Goal: Find specific page/section: Find specific page/section

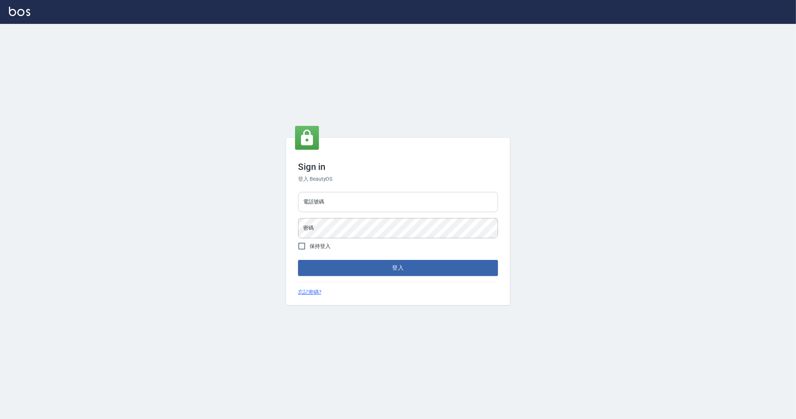
click at [332, 201] on input "電話號碼" at bounding box center [398, 202] width 200 height 20
type input "0912345"
click at [298, 260] on button "登入" at bounding box center [398, 268] width 200 height 16
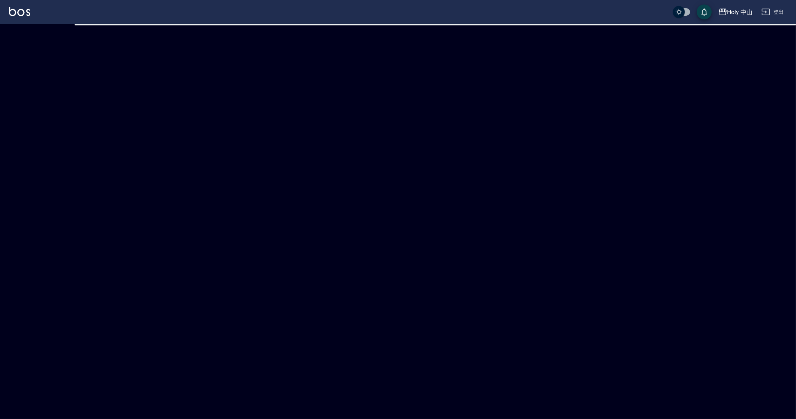
checkbox input "true"
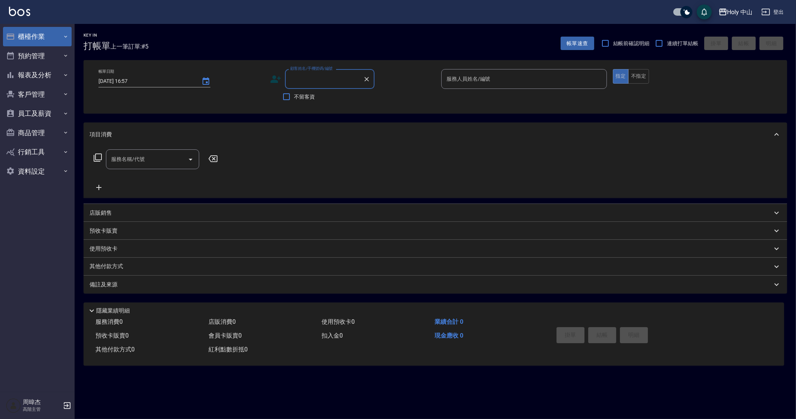
click at [24, 30] on button "櫃檯作業" at bounding box center [37, 36] width 69 height 19
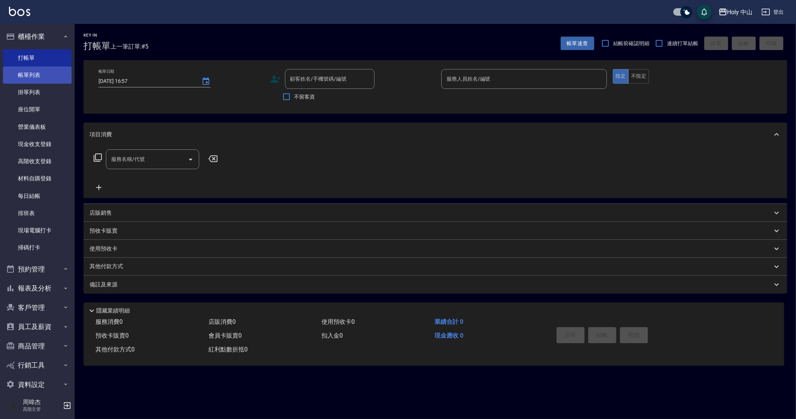
click at [58, 79] on link "帳單列表" at bounding box center [37, 74] width 69 height 17
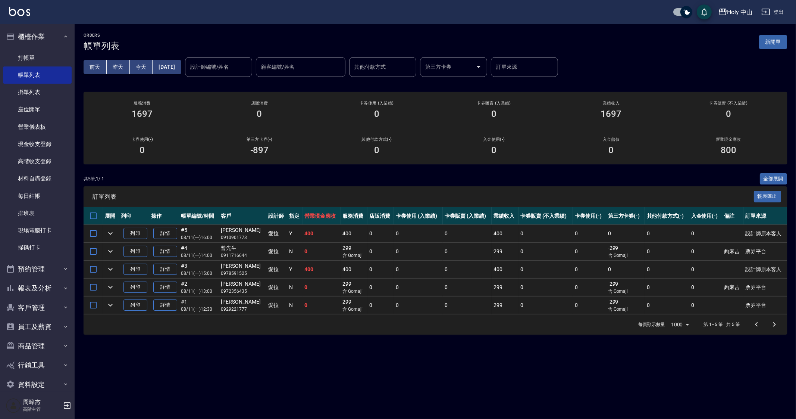
click at [273, 371] on div "ORDERS 帳單列表 新開單 [DATE] [DATE] [DATE] [DATE] 設計師編號/姓名 設計師編號/姓名 顧客編號/姓名 顧客編號/姓名 其…" at bounding box center [398, 209] width 796 height 419
click at [270, 392] on div "ORDERS 帳單列表 新開單 [DATE] [DATE] [DATE] [DATE] 設計師編號/姓名 設計師編號/姓名 顧客編號/姓名 顧客編號/姓名 其…" at bounding box center [398, 209] width 796 height 419
click at [114, 70] on button "昨天" at bounding box center [118, 67] width 23 height 14
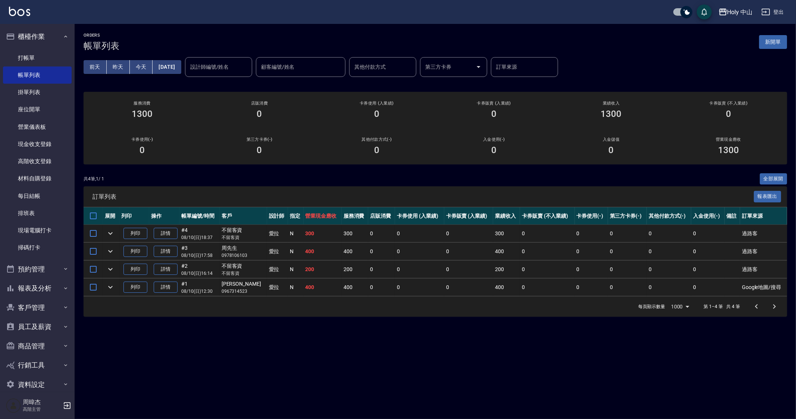
click at [474, 378] on div "ORDERS 帳單列表 新開單 [DATE] [DATE] [DATE] [DATE] 設計師編號/姓名 設計師編號/姓名 顧客編號/姓名 顧客編號/姓名 其…" at bounding box center [398, 209] width 796 height 419
click at [565, 372] on div "ORDERS 帳單列表 新開單 [DATE] [DATE] [DATE] [DATE] 設計師編號/姓名 設計師編號/姓名 顧客編號/姓名 顧客編號/姓名 其…" at bounding box center [398, 209] width 796 height 419
click at [536, 381] on div "ORDERS 帳單列表 新開單 [DATE] [DATE] [DATE] [DATE] 設計師編號/姓名 設計師編號/姓名 顧客編號/姓名 顧客編號/姓名 其…" at bounding box center [398, 209] width 796 height 419
click at [727, 18] on button "Holy 中山" at bounding box center [735, 11] width 40 height 15
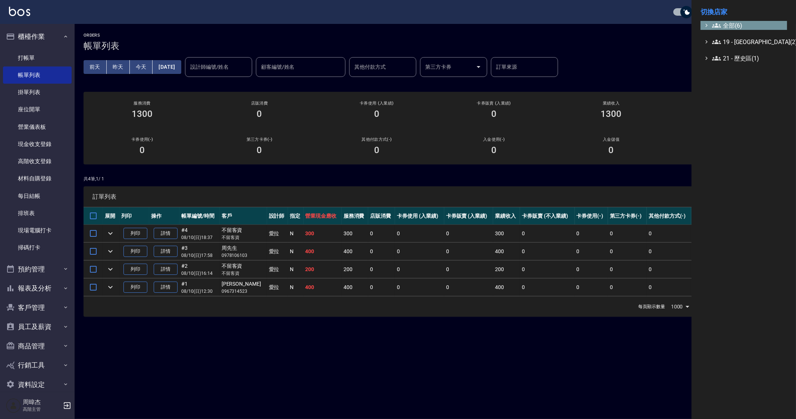
click at [744, 23] on span "全部(6)" at bounding box center [748, 25] width 72 height 9
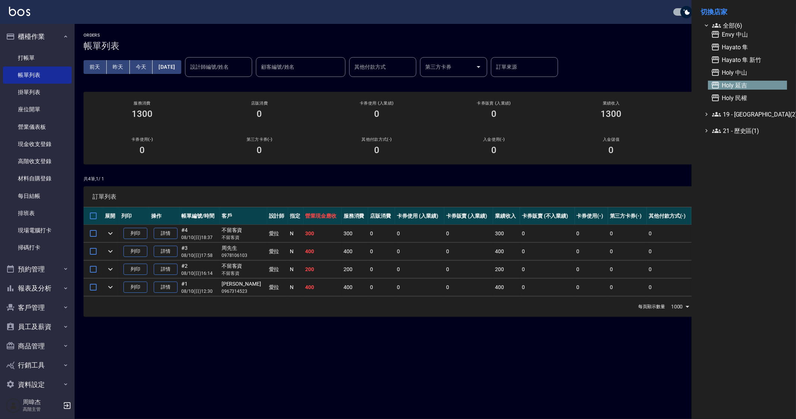
click at [759, 86] on span "Holy 延吉" at bounding box center [747, 85] width 73 height 9
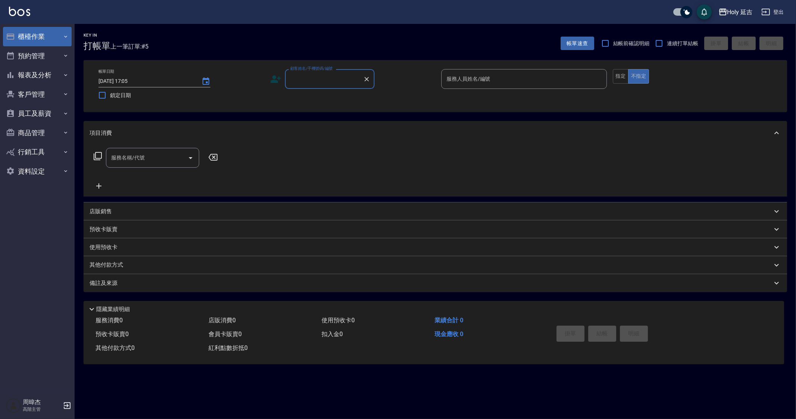
click at [48, 40] on button "櫃檯作業" at bounding box center [37, 36] width 69 height 19
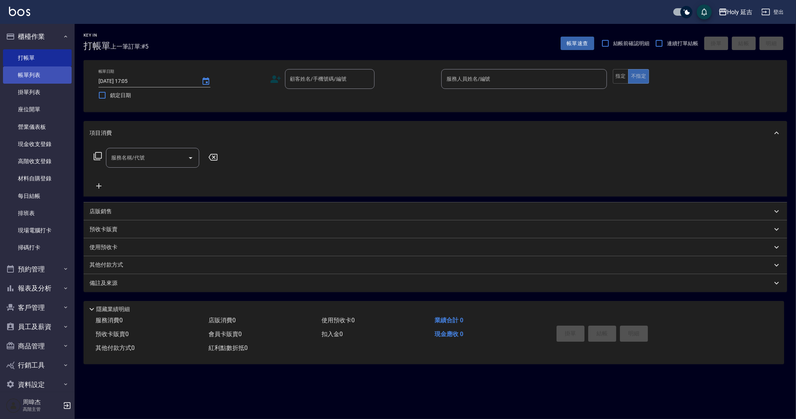
click at [48, 70] on link "帳單列表" at bounding box center [37, 74] width 69 height 17
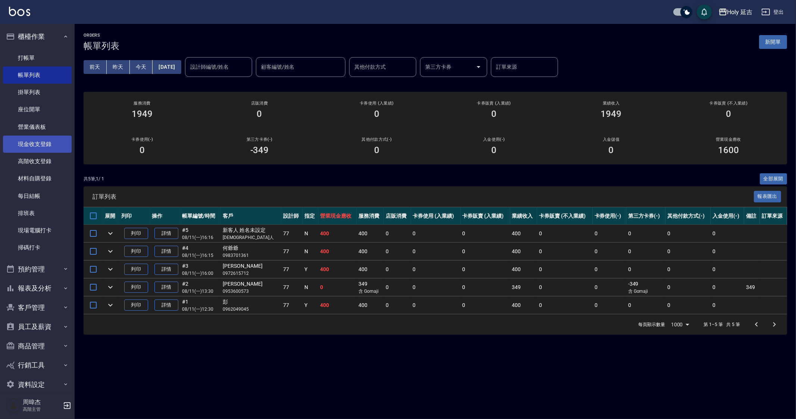
click at [46, 146] on link "現金收支登錄" at bounding box center [37, 143] width 69 height 17
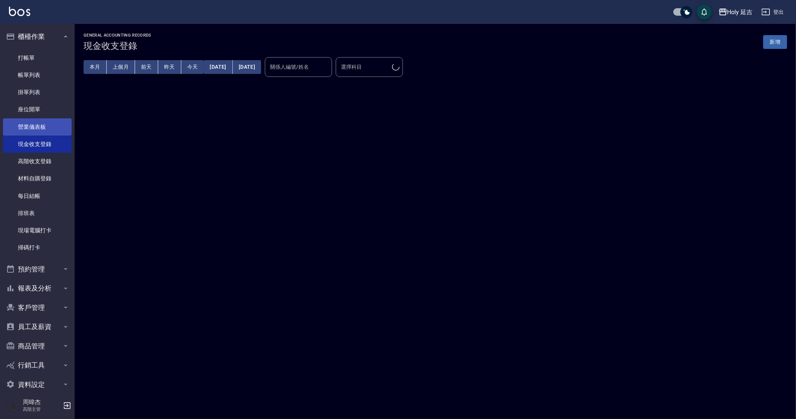
click at [46, 122] on link "營業儀表板" at bounding box center [37, 126] width 69 height 17
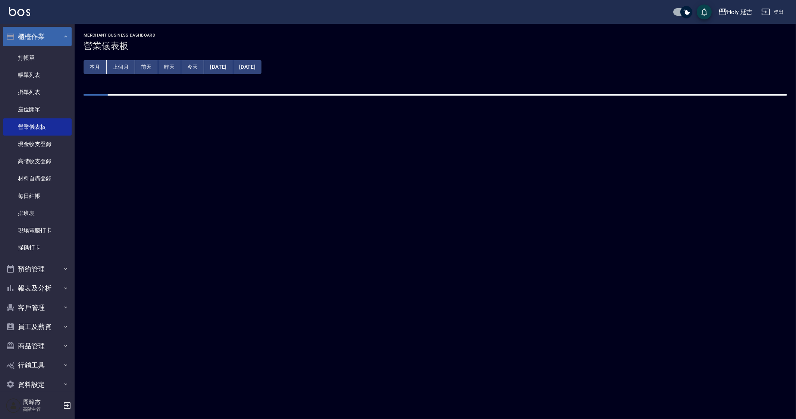
click at [39, 38] on button "櫃檯作業" at bounding box center [37, 36] width 69 height 19
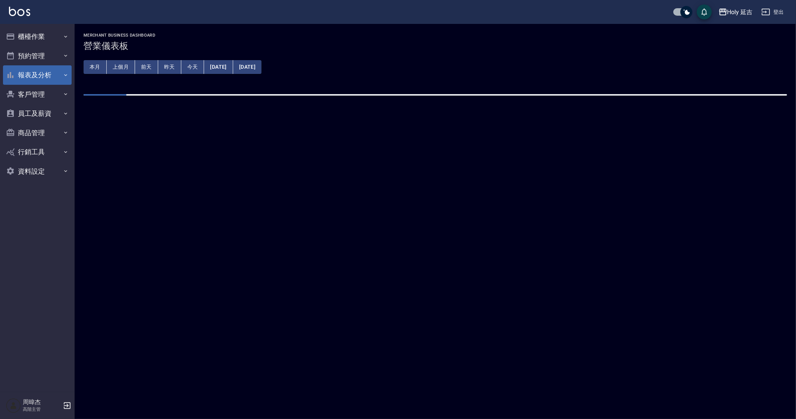
click at [44, 71] on button "報表及分析" at bounding box center [37, 74] width 69 height 19
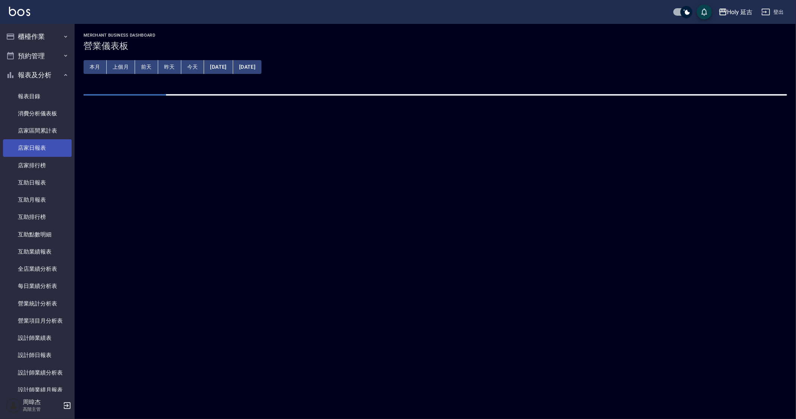
click at [46, 144] on link "店家日報表" at bounding box center [37, 147] width 69 height 17
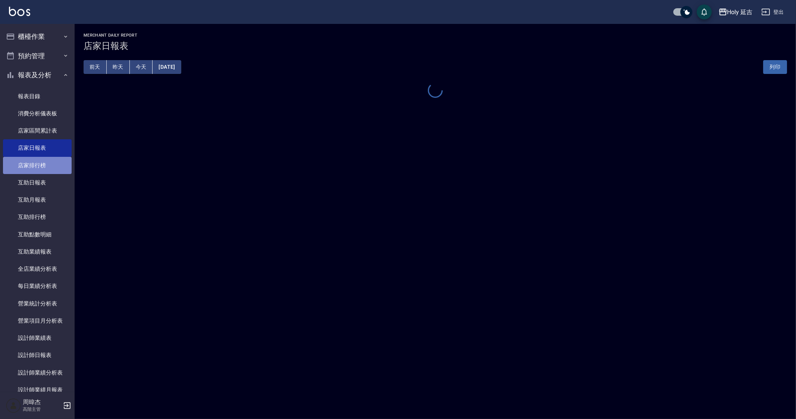
click at [46, 162] on link "店家排行榜" at bounding box center [37, 165] width 69 height 17
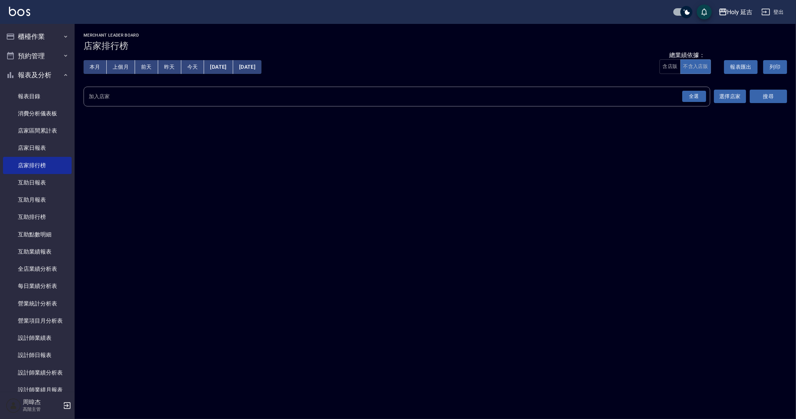
click at [697, 96] on div "全選" at bounding box center [694, 97] width 24 height 12
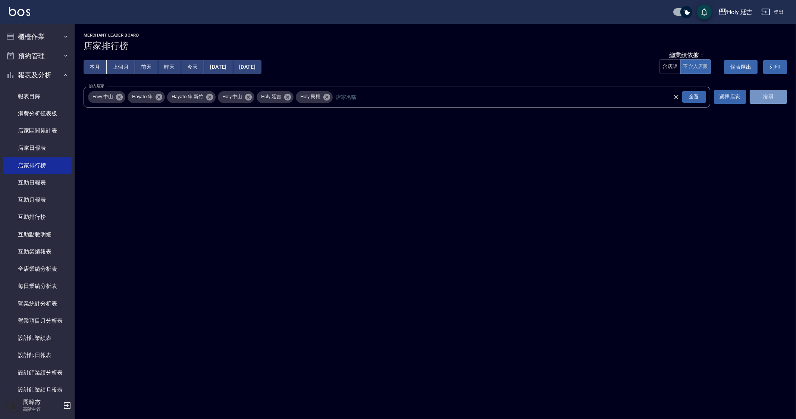
click at [776, 98] on button "搜尋" at bounding box center [768, 97] width 37 height 14
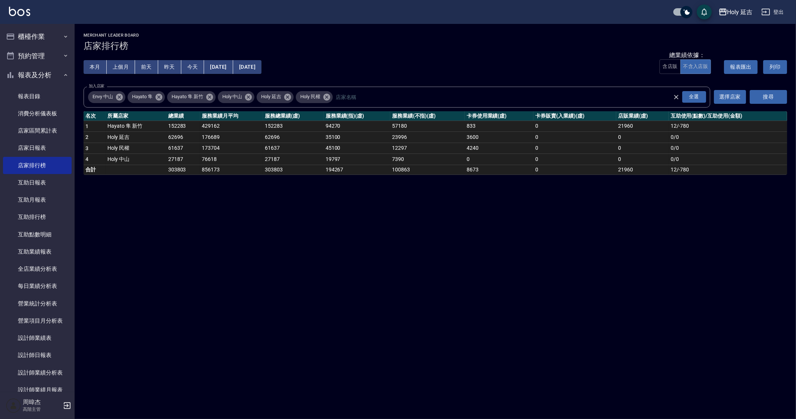
drag, startPoint x: 520, startPoint y: 333, endPoint x: 509, endPoint y: 383, distance: 51.4
click at [519, 333] on div "Holy 延吉 2025-08-01 - 2025-08-11 店家排行榜 列印時間： 2025-08-11-17:05 Merchant Leader Bo…" at bounding box center [398, 209] width 796 height 419
click at [747, 15] on div "Holy 延吉" at bounding box center [739, 11] width 25 height 9
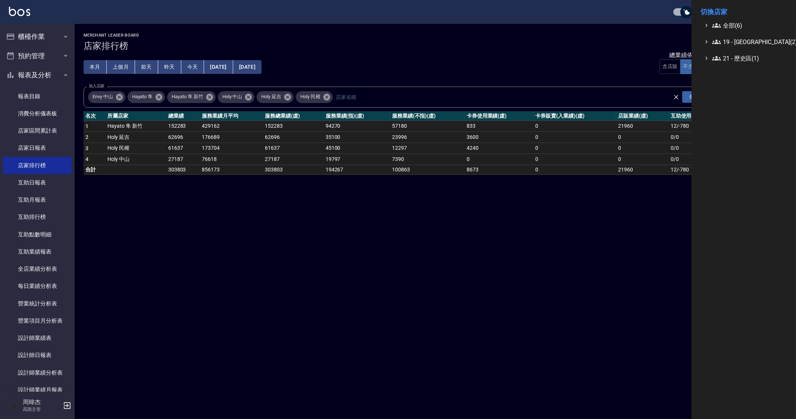
click at [376, 301] on div at bounding box center [398, 209] width 796 height 419
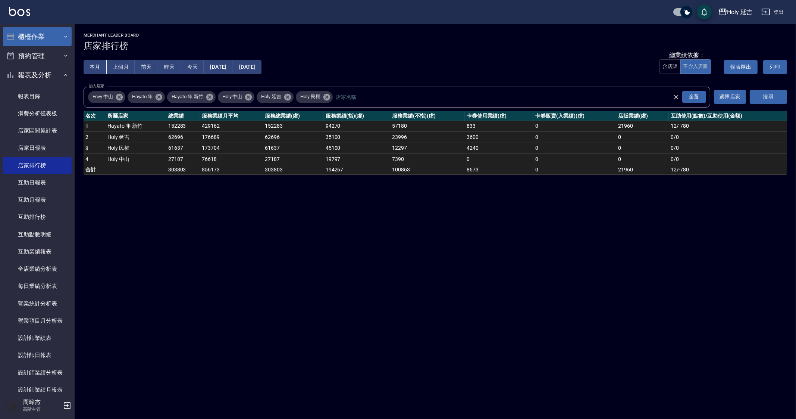
click at [54, 38] on button "櫃檯作業" at bounding box center [37, 36] width 69 height 19
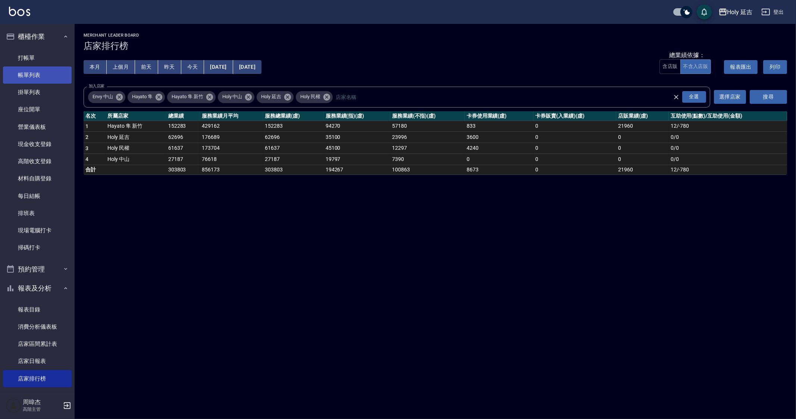
click at [55, 70] on link "帳單列表" at bounding box center [37, 74] width 69 height 17
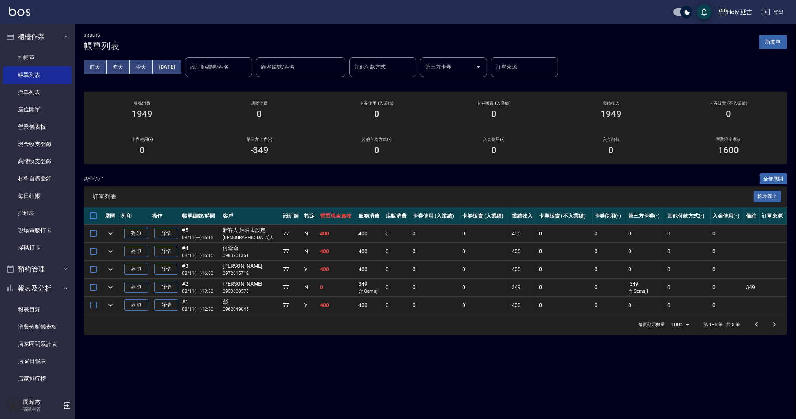
click at [511, 400] on div "ORDERS 帳單列表 新開單 前天 昨天 今天 2025/08/11 設計師編號/姓名 設計師編號/姓名 顧客編號/姓名 顧客編號/姓名 其他付款方式 其他…" at bounding box center [398, 209] width 796 height 419
click at [610, 348] on div "ORDERS 帳單列表 新開單 前天 昨天 今天 2025/08/11 設計師編號/姓名 設計師編號/姓名 顧客編號/姓名 顧客編號/姓名 其他付款方式 其他…" at bounding box center [398, 209] width 796 height 419
click at [378, 379] on div "ORDERS 帳單列表 新開單 前天 昨天 今天 2025/08/11 設計師編號/姓名 設計師編號/姓名 顧客編號/姓名 顧客編號/姓名 其他付款方式 其他…" at bounding box center [398, 209] width 796 height 419
click at [733, 12] on div "Holy 延吉" at bounding box center [739, 11] width 25 height 9
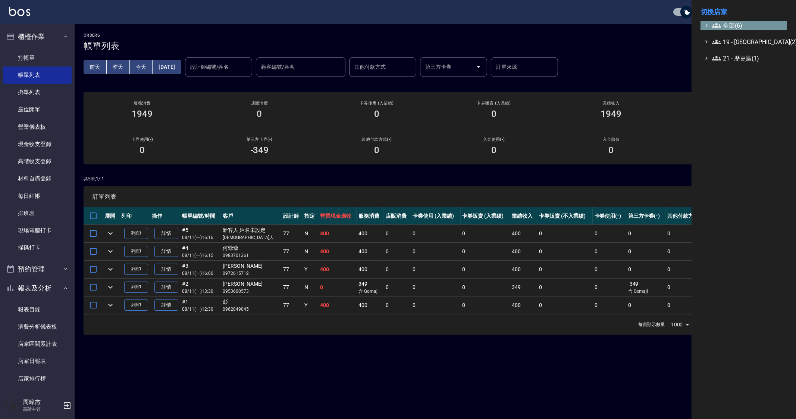
click at [736, 25] on span "全部(6)" at bounding box center [748, 25] width 72 height 9
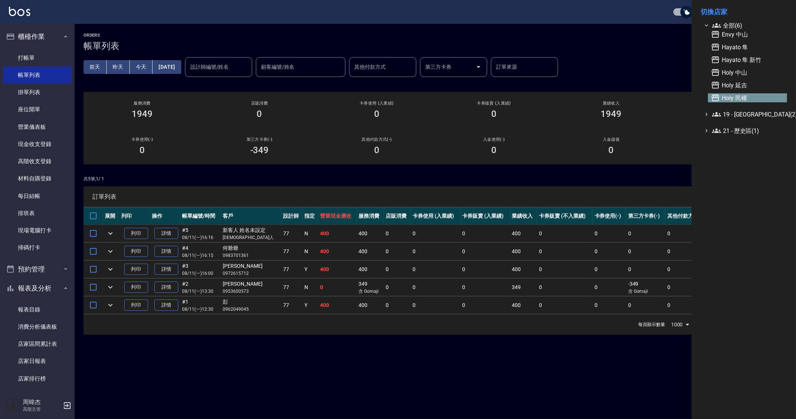
click at [754, 99] on span "Holy 民權" at bounding box center [747, 97] width 73 height 9
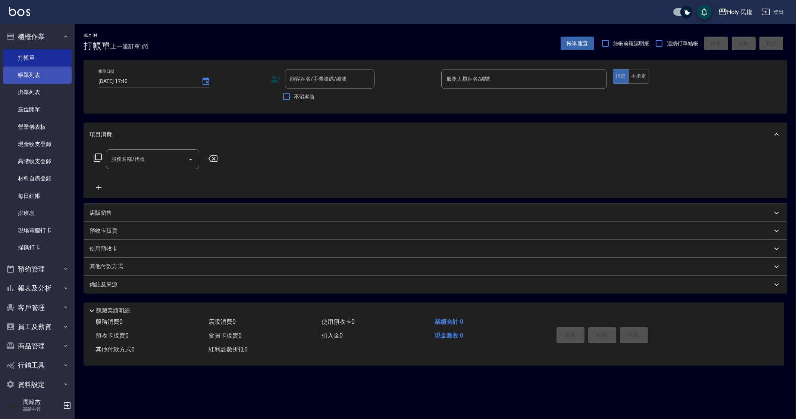
click at [40, 70] on link "帳單列表" at bounding box center [37, 74] width 69 height 17
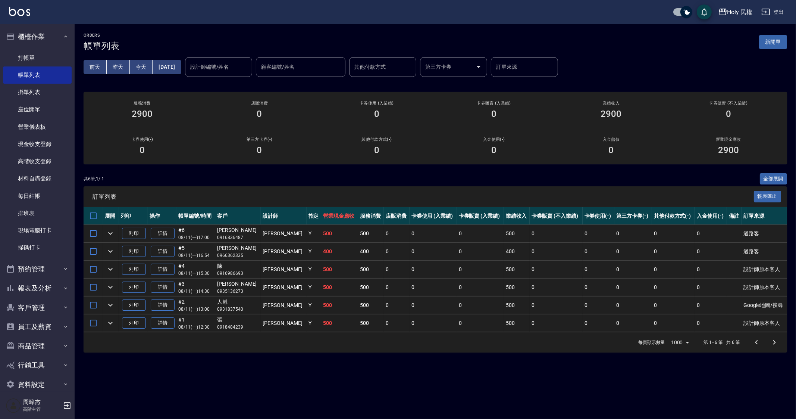
click at [558, 389] on div "ORDERS 帳單列表 新開單 前天 昨天 今天 2025/08/11 設計師編號/姓名 設計師編號/姓名 顧客編號/姓名 顧客編號/姓名 其他付款方式 其他…" at bounding box center [398, 209] width 796 height 419
click at [474, 363] on div "ORDERS 帳單列表 新開單 前天 昨天 今天 2025/08/11 設計師編號/姓名 設計師編號/姓名 顧客編號/姓名 顧客編號/姓名 其他付款方式 其他…" at bounding box center [398, 209] width 796 height 419
click at [480, 392] on div "ORDERS 帳單列表 新開單 前天 昨天 今天 2025/08/11 設計師編號/姓名 設計師編號/姓名 顧客編號/姓名 顧客編號/姓名 其他付款方式 其他…" at bounding box center [398, 209] width 796 height 419
click at [480, 393] on div "ORDERS 帳單列表 新開單 前天 昨天 今天 2025/08/11 設計師編號/姓名 設計師編號/姓名 顧客編號/姓名 顧客編號/姓名 其他付款方式 其他…" at bounding box center [398, 209] width 796 height 419
click at [485, 391] on div "ORDERS 帳單列表 新開單 前天 昨天 今天 2025/08/11 設計師編號/姓名 設計師編號/姓名 顧客編號/姓名 顧客編號/姓名 其他付款方式 其他…" at bounding box center [398, 209] width 796 height 419
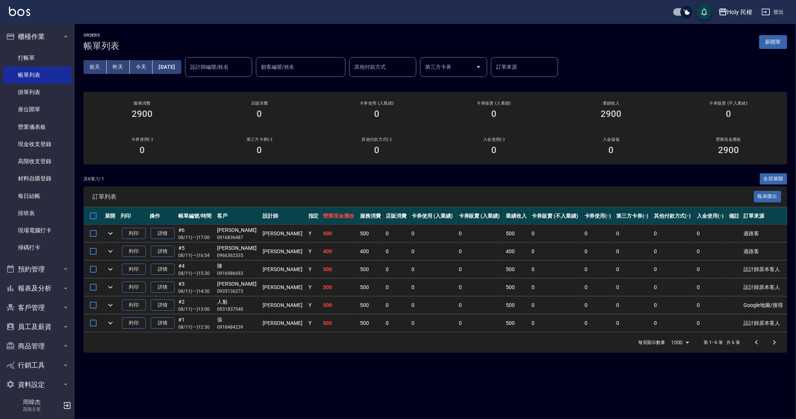
click at [564, 379] on div "ORDERS 帳單列表 新開單 前天 昨天 今天 2025/08/11 設計師編號/姓名 設計師編號/姓名 顧客編號/姓名 顧客編號/姓名 其他付款方式 其他…" at bounding box center [398, 209] width 796 height 419
click at [423, 417] on div "ORDERS 帳單列表 新開單 前天 昨天 今天 2025/08/11 設計師編號/姓名 設計師編號/姓名 顧客編號/姓名 顧客編號/姓名 其他付款方式 其他…" at bounding box center [398, 209] width 796 height 419
drag, startPoint x: 423, startPoint y: 416, endPoint x: 426, endPoint y: 406, distance: 10.0
click at [423, 411] on div "ORDERS 帳單列表 新開單 前天 昨天 今天 2025/08/11 設計師編號/姓名 設計師編號/姓名 顧客編號/姓名 顧客編號/姓名 其他付款方式 其他…" at bounding box center [398, 209] width 796 height 419
